Goal: Information Seeking & Learning: Find specific fact

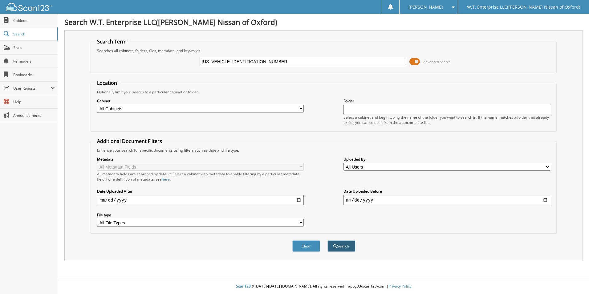
type input "[US_VEHICLE_IDENTIFICATION_NUMBER]"
click at [347, 246] on button "Search" at bounding box center [341, 245] width 28 height 11
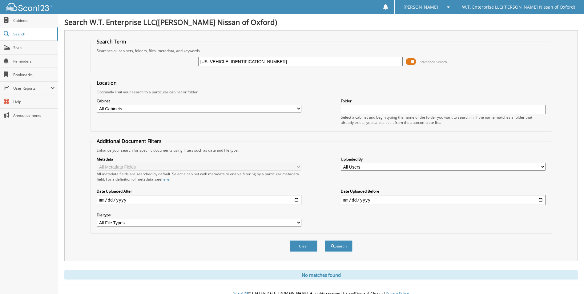
drag, startPoint x: 256, startPoint y: 60, endPoint x: 103, endPoint y: 61, distance: 153.7
click at [103, 61] on div "3C6MR5AJ7KG713303 Advanced Search" at bounding box center [321, 61] width 455 height 17
click at [204, 60] on input "text" at bounding box center [300, 61] width 205 height 9
paste input "[PERSON_NAME]"
type input "[PERSON_NAME]"
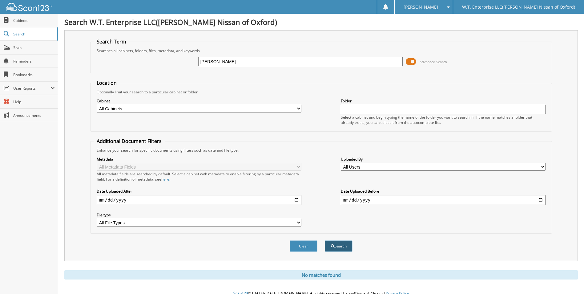
click at [343, 246] on button "Search" at bounding box center [339, 245] width 28 height 11
click at [346, 245] on button "Search" at bounding box center [339, 245] width 28 height 11
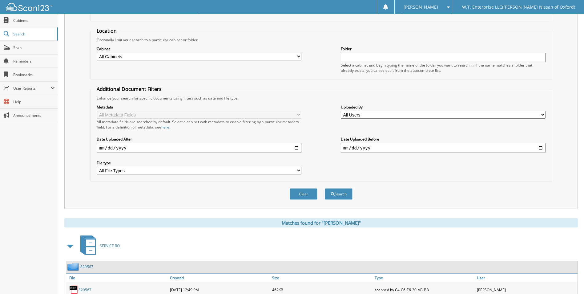
scroll to position [185, 0]
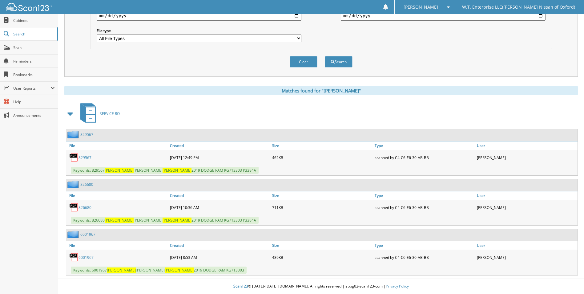
click at [85, 257] on link "6001967" at bounding box center [86, 257] width 15 height 5
drag, startPoint x: 465, startPoint y: 41, endPoint x: 430, endPoint y: 56, distance: 37.8
click at [430, 56] on div "Clear Search" at bounding box center [321, 61] width 462 height 25
click at [84, 207] on link "826680" at bounding box center [85, 207] width 13 height 5
click at [82, 155] on link "829567" at bounding box center [85, 157] width 13 height 5
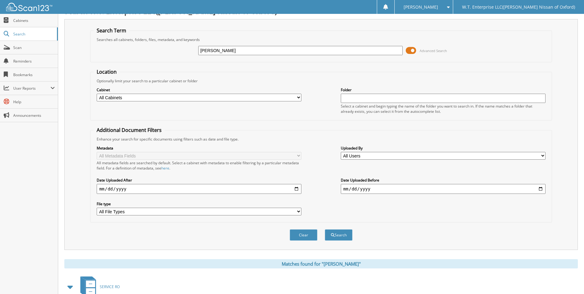
scroll to position [0, 0]
